Goal: Task Accomplishment & Management: Manage account settings

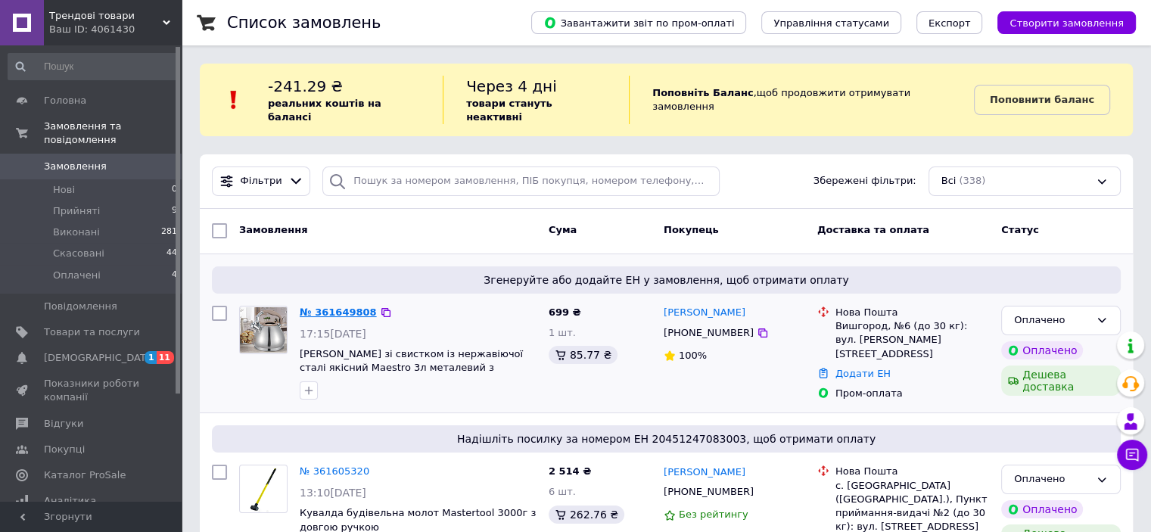
click at [352, 306] on link "№ 361649808" at bounding box center [338, 311] width 77 height 11
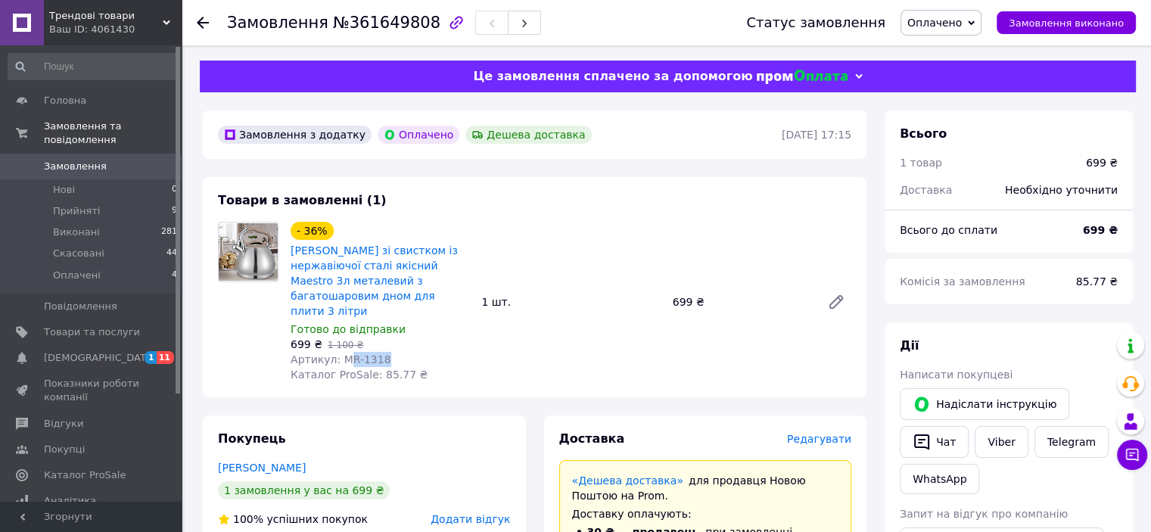
drag, startPoint x: 340, startPoint y: 346, endPoint x: 435, endPoint y: 347, distance: 95.3
click at [435, 352] on div "Артикул: MR-1318" at bounding box center [380, 359] width 179 height 15
click at [338, 353] on span "Артикул: MR-1318" at bounding box center [341, 359] width 101 height 12
drag, startPoint x: 335, startPoint y: 344, endPoint x: 431, endPoint y: 344, distance: 96.1
click at [431, 352] on div "Артикул: MR-1318" at bounding box center [380, 359] width 179 height 15
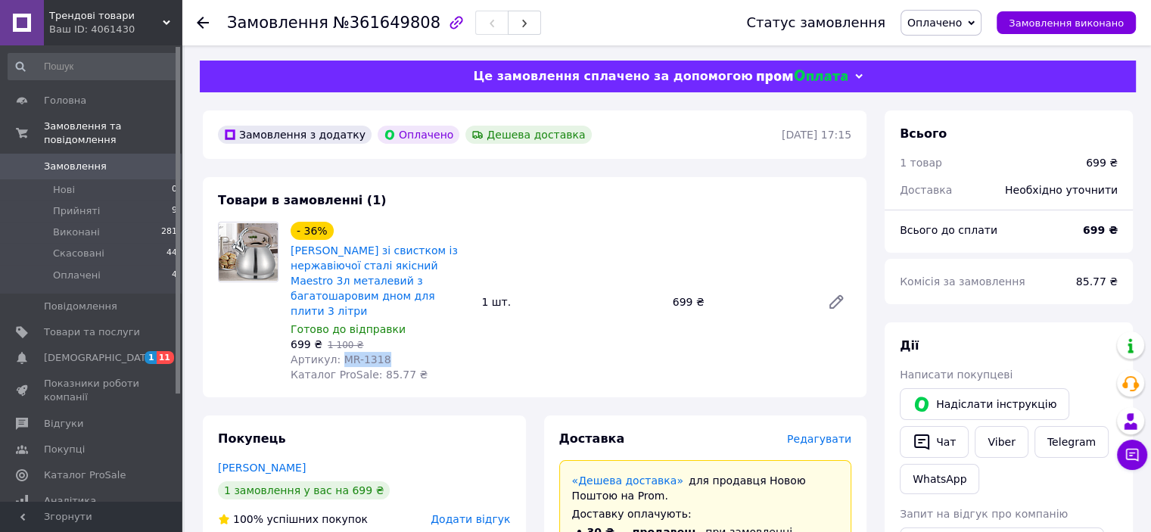
copy span "MR-1318"
click at [380, 263] on link "Чайник зі свистком із нержавіючої сталі якісний Maestro 3л металевий з багатоша…" at bounding box center [374, 280] width 167 height 73
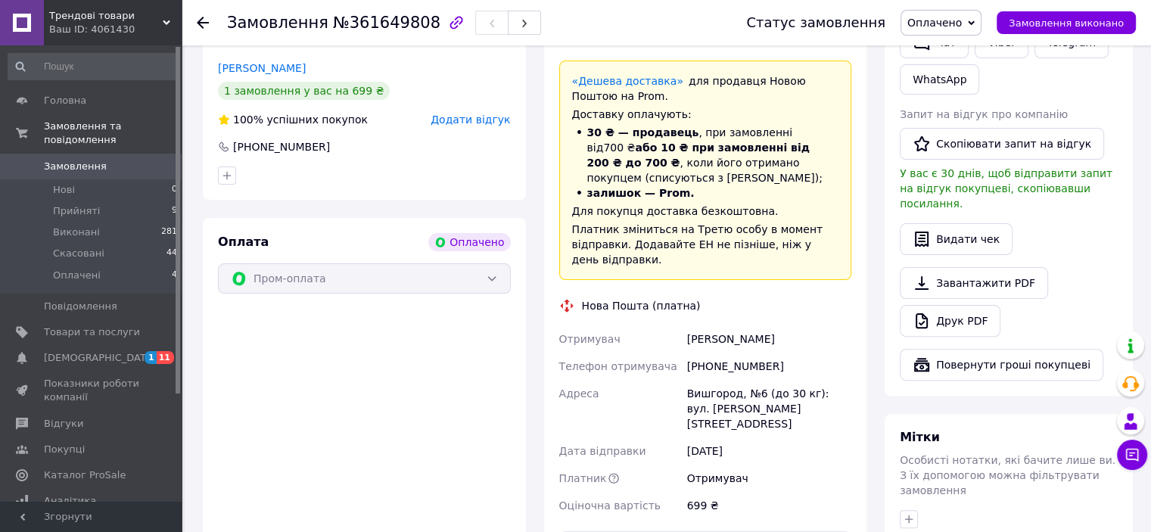
scroll to position [530, 0]
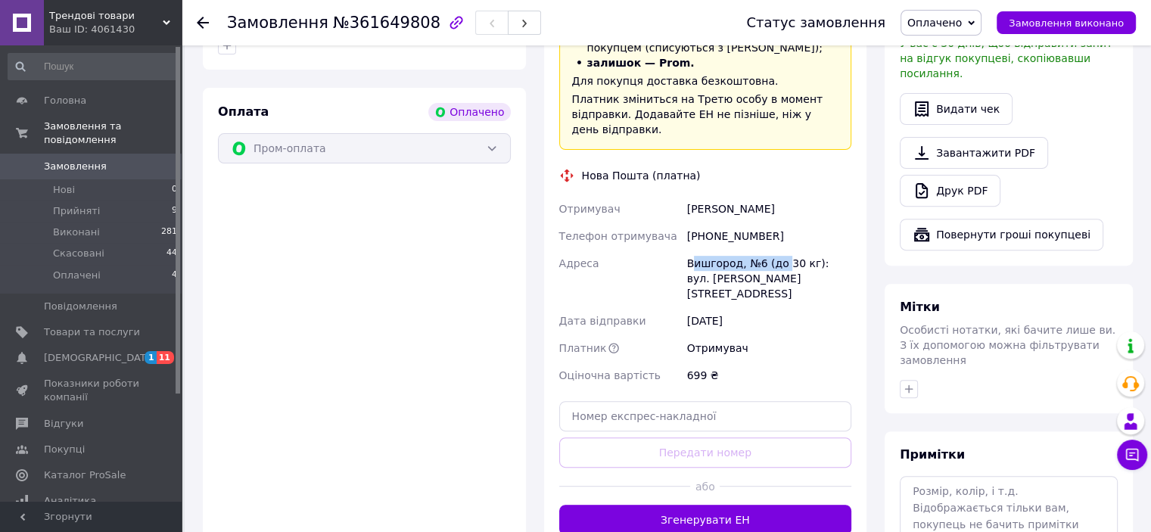
drag, startPoint x: 697, startPoint y: 235, endPoint x: 779, endPoint y: 235, distance: 82.5
click at [779, 250] on div "Вишгород, №6 (до 30 кг): вул. Симоненка Василя, 3-Б" at bounding box center [769, 279] width 170 height 58
drag, startPoint x: 678, startPoint y: 232, endPoint x: 779, endPoint y: 238, distance: 101.6
click at [779, 238] on div "Отримувач Арсенюк Світлана Телефон отримувача +380999273736 Адреса Вишгород, №6…" at bounding box center [705, 292] width 299 height 194
click at [678, 250] on div "Адреса" at bounding box center [620, 279] width 128 height 58
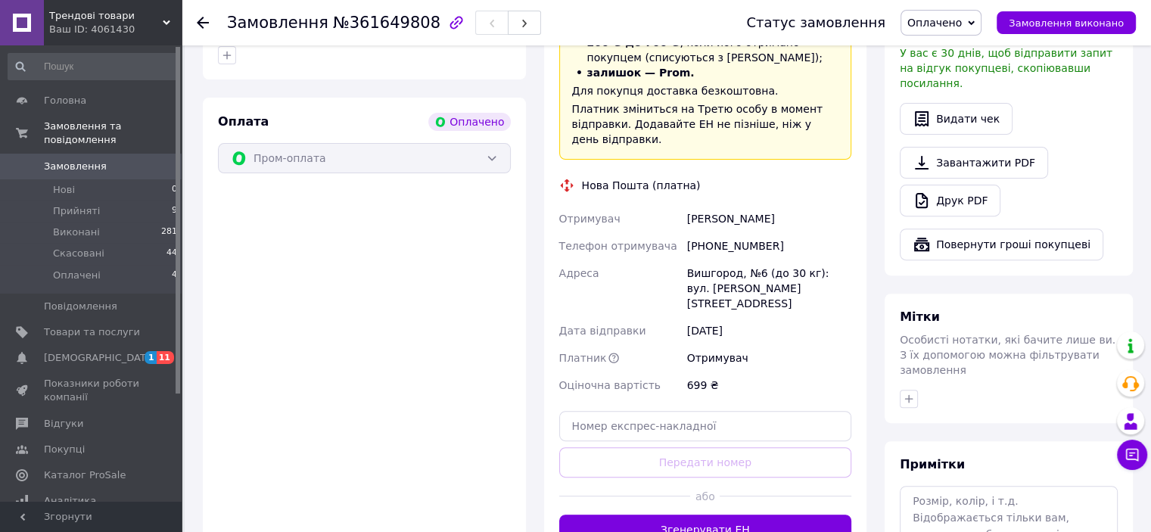
scroll to position [605, 0]
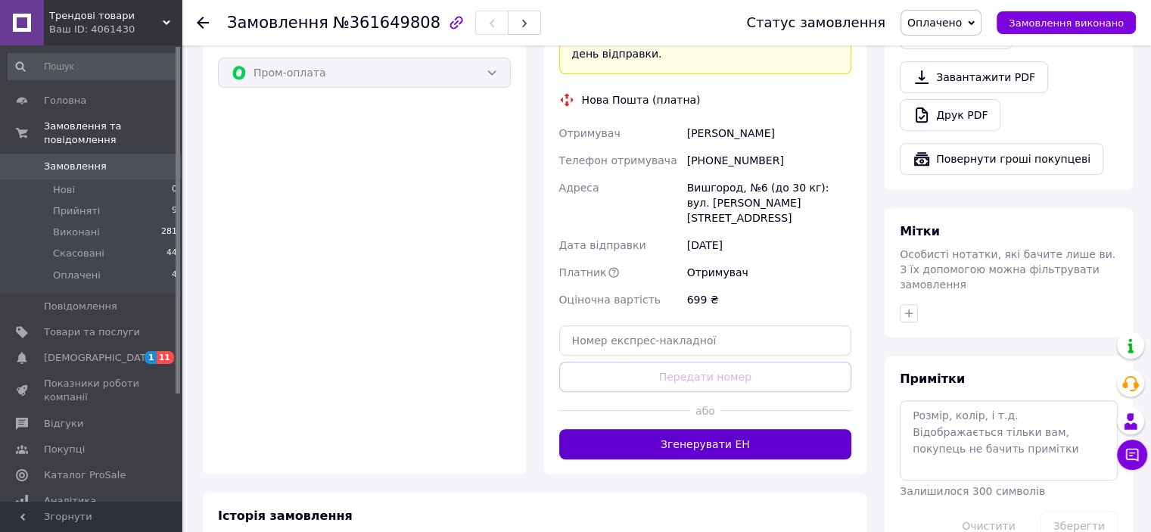
click at [711, 429] on button "Згенерувати ЕН" at bounding box center [705, 444] width 293 height 30
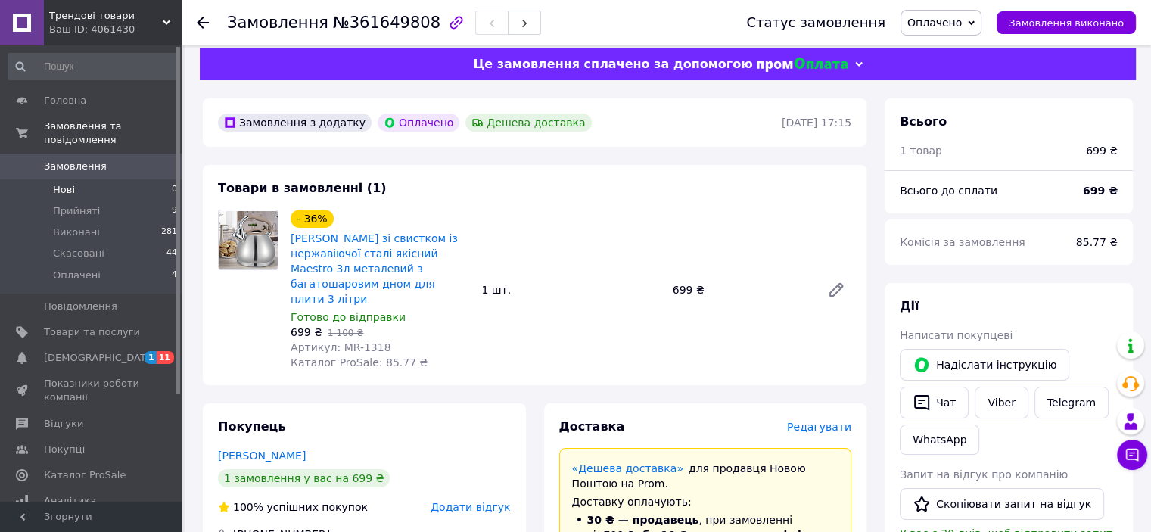
scroll to position [0, 0]
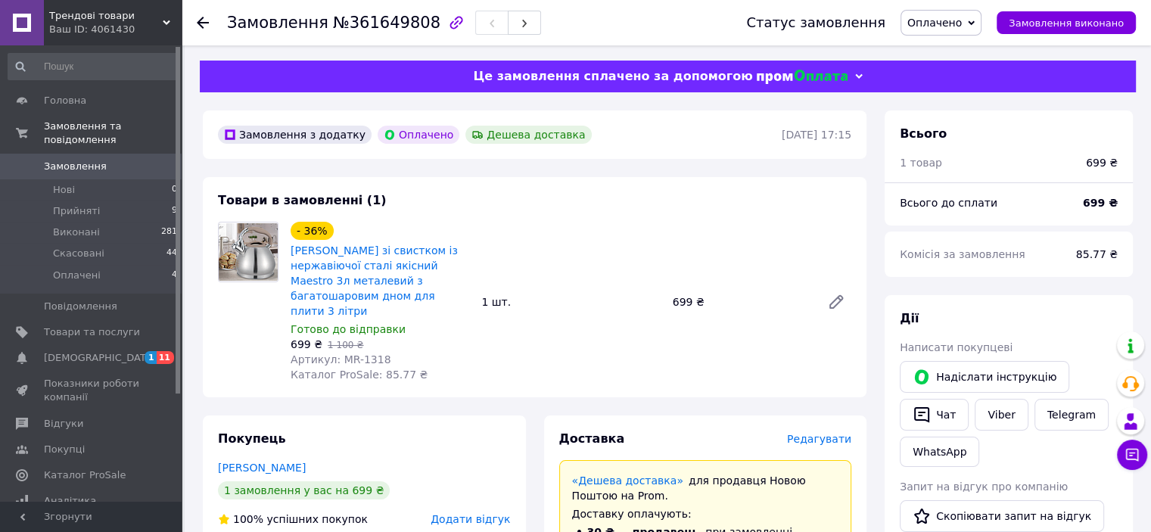
click at [117, 160] on span "Замовлення" at bounding box center [92, 167] width 96 height 14
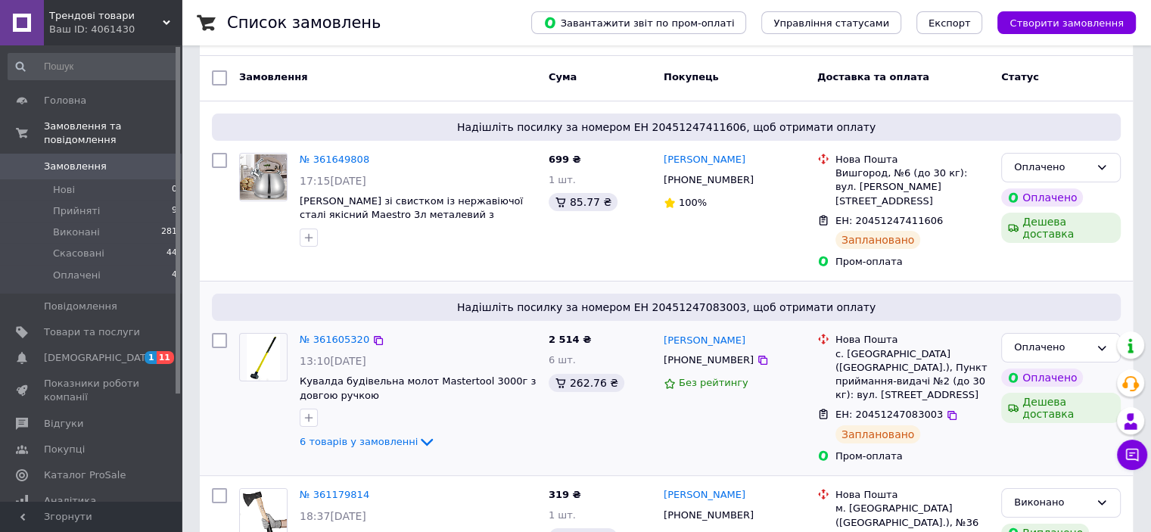
scroll to position [151, 0]
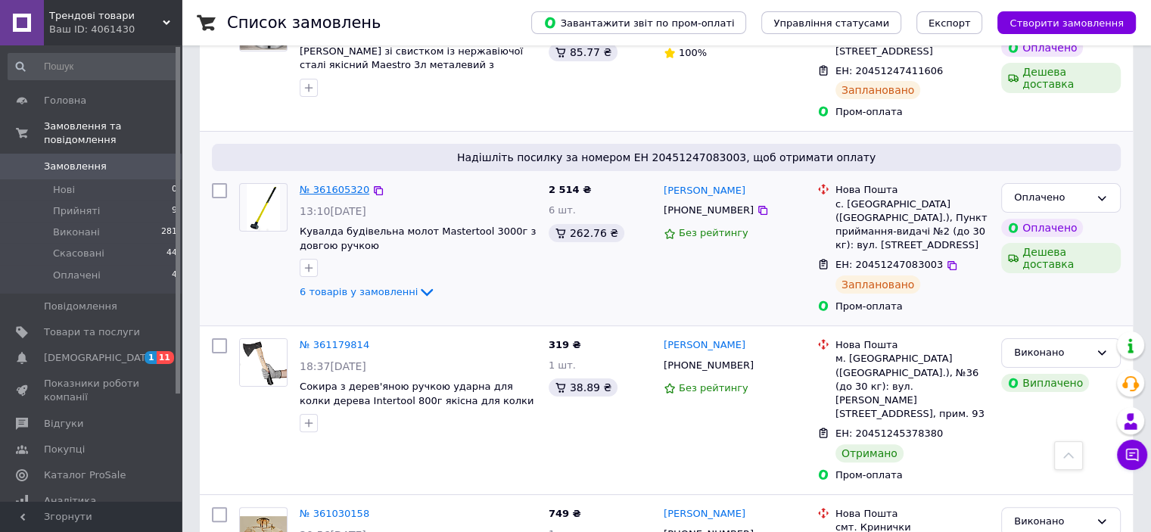
click at [325, 184] on link "№ 361605320" at bounding box center [335, 189] width 70 height 11
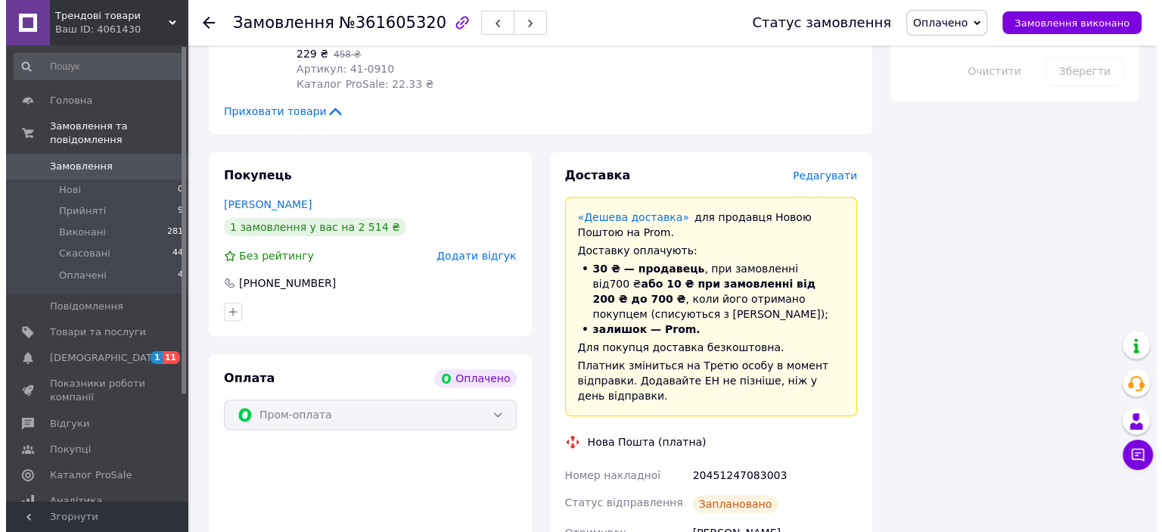
scroll to position [984, 0]
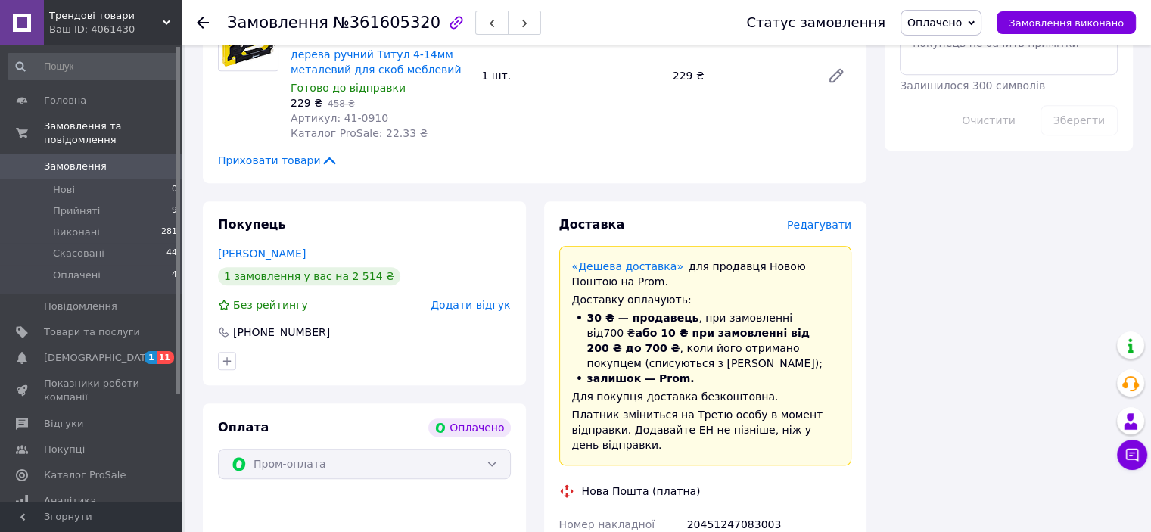
click at [808, 219] on span "Редагувати" at bounding box center [819, 225] width 64 height 12
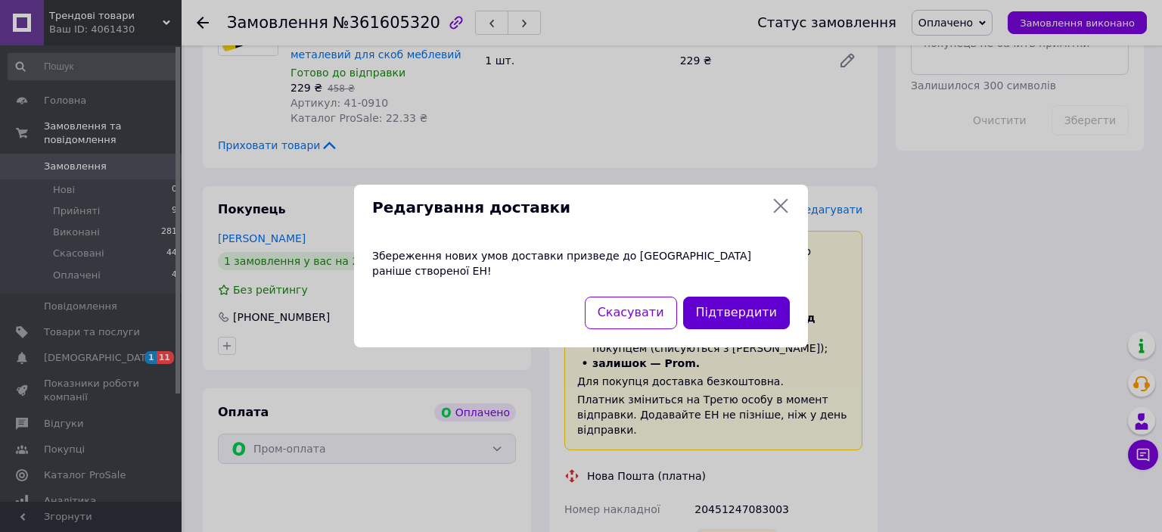
click at [760, 297] on button "Підтвердити" at bounding box center [736, 313] width 107 height 33
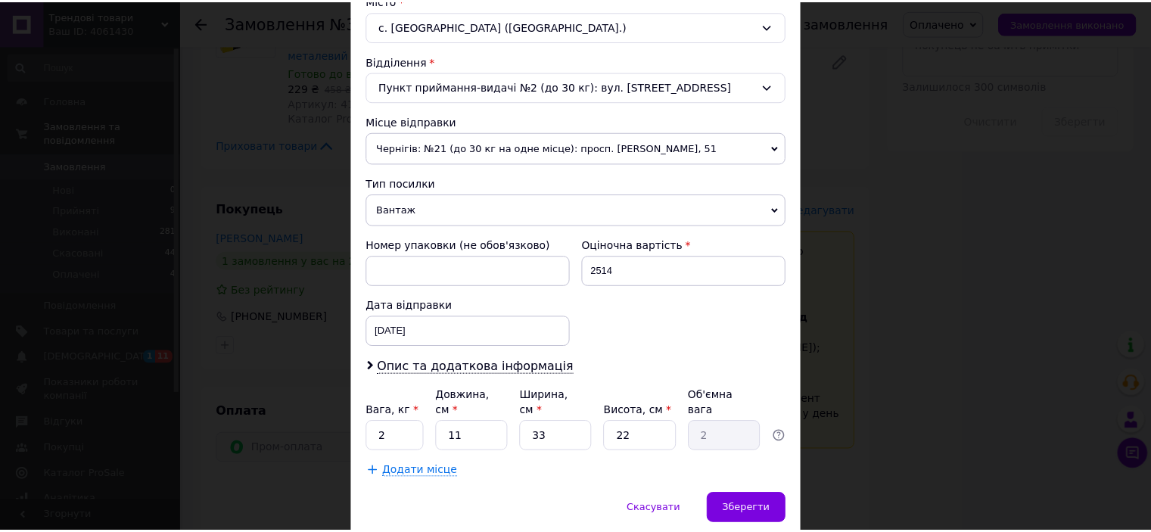
scroll to position [468, 0]
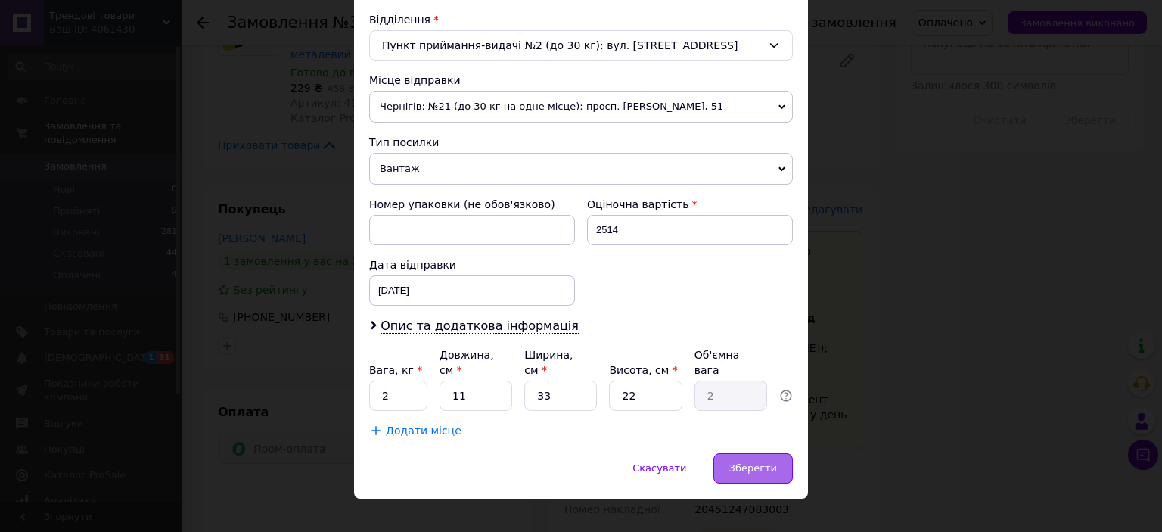
click at [751, 462] on span "Зберегти" at bounding box center [753, 467] width 48 height 11
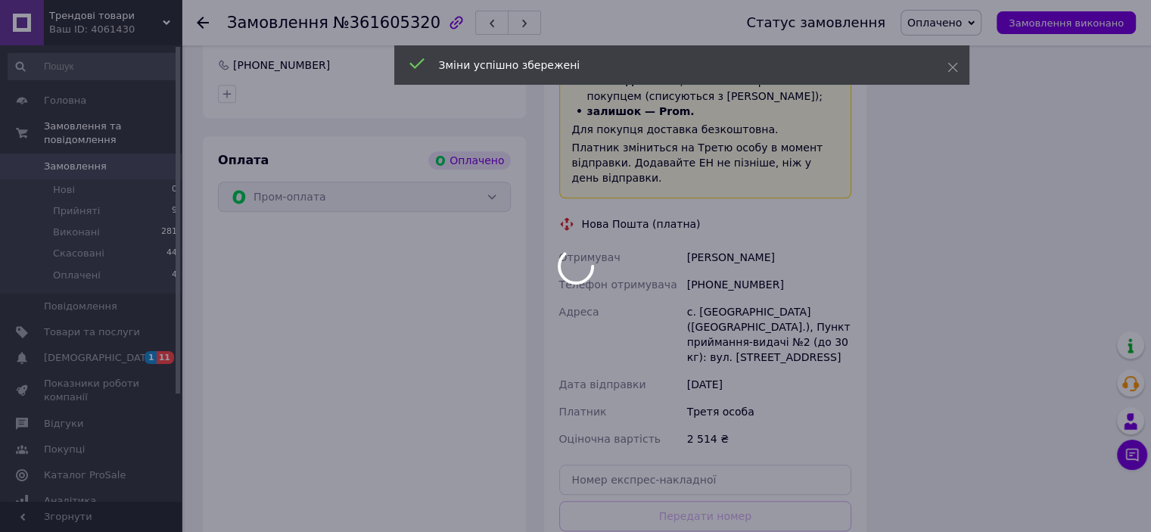
scroll to position [1362, 0]
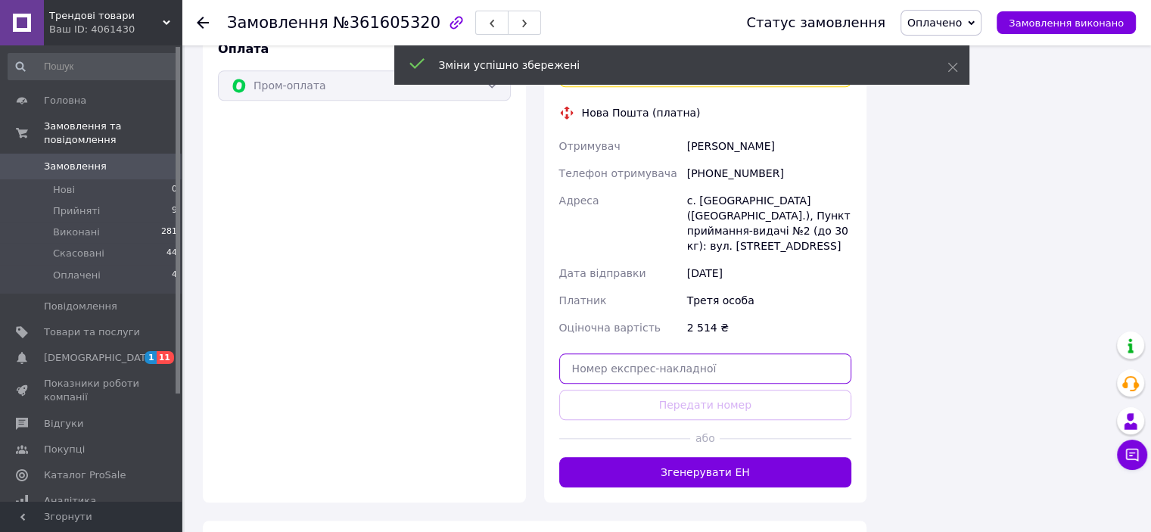
click at [661, 353] on input "text" at bounding box center [705, 368] width 293 height 30
paste input "20451247282548"
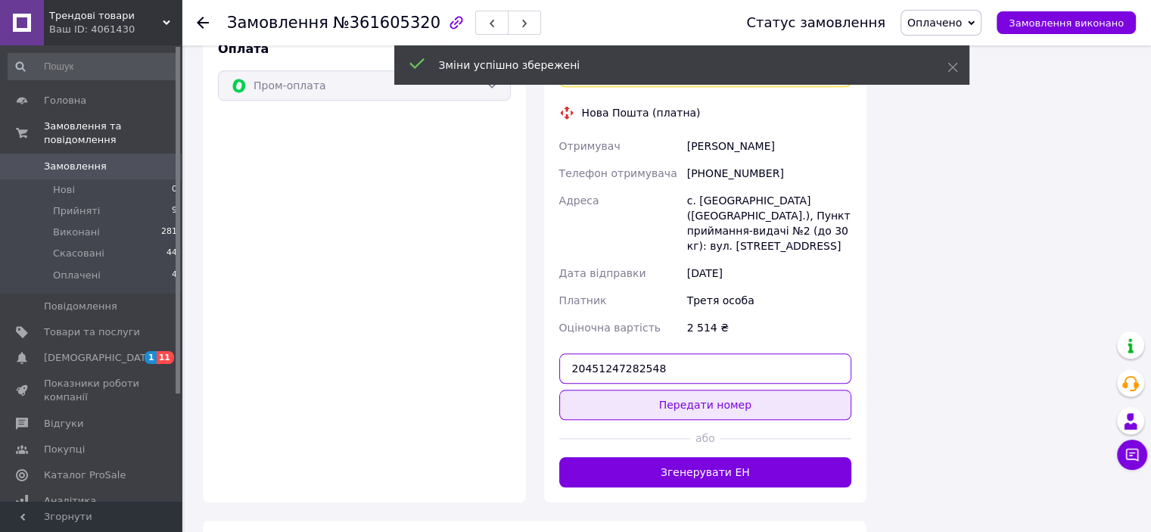
type input "20451247282548"
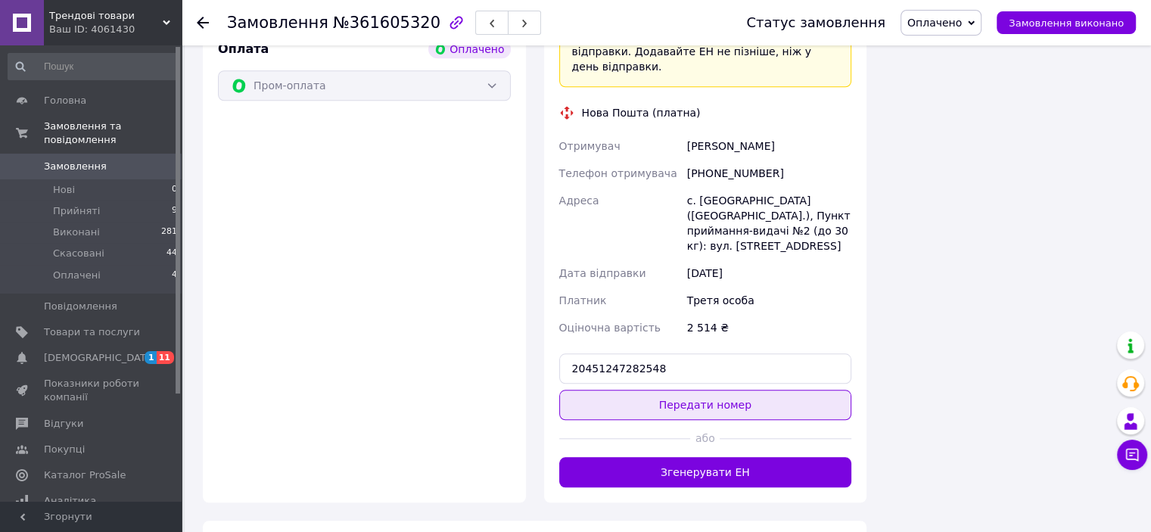
click at [697, 390] on button "Передати номер" at bounding box center [705, 405] width 293 height 30
